Goal: Find specific page/section: Find specific page/section

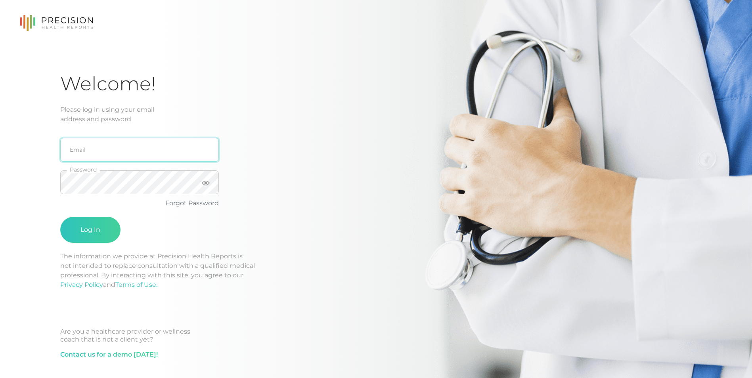
click at [125, 155] on input "email" at bounding box center [139, 150] width 159 height 24
type input "[PERSON_NAME][EMAIL_ADDRESS][PERSON_NAME][DOMAIN_NAME]"
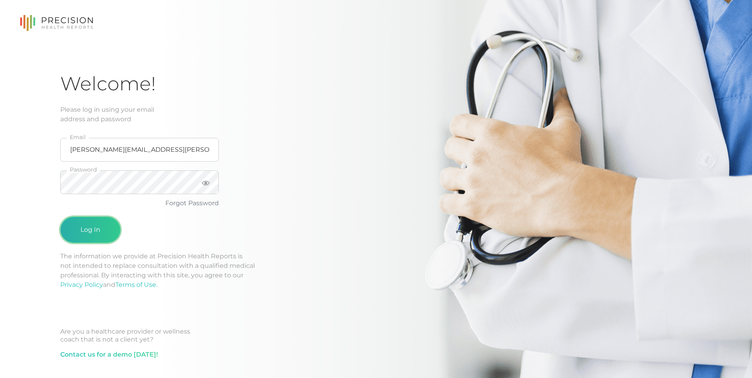
click at [91, 230] on button "Log In" at bounding box center [90, 230] width 60 height 26
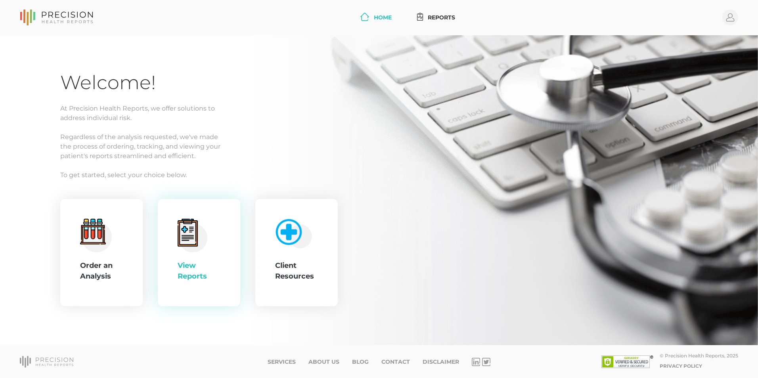
click at [220, 271] on div "View Reports" at bounding box center [199, 271] width 43 height 21
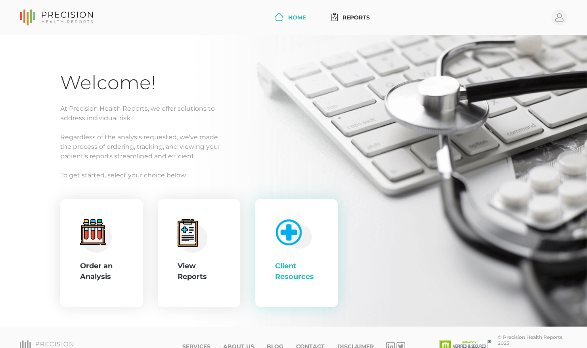
click at [283, 261] on div "Client Resources" at bounding box center [296, 271] width 43 height 21
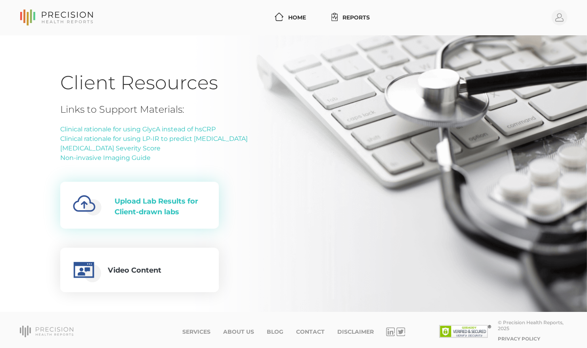
click at [155, 194] on div "Created with Fabric.js 4.6.0 Upload Lab Results for Client-drawn labs" at bounding box center [139, 205] width 133 height 34
